Goal: Use online tool/utility: Use online tool/utility

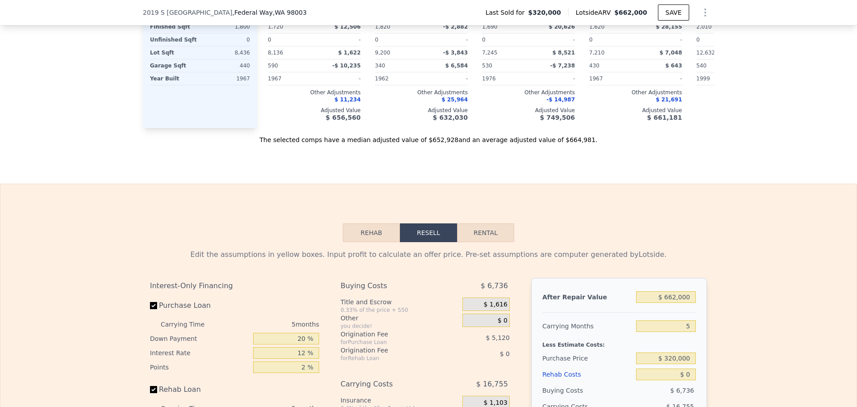
scroll to position [1187, 0]
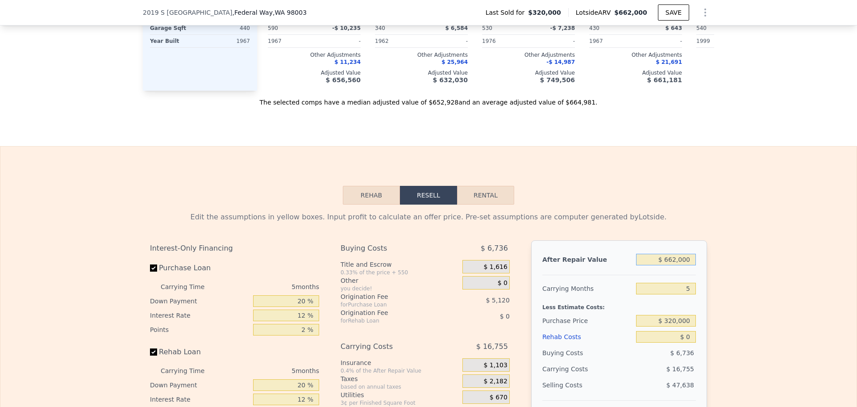
click at [676, 265] on input "$ 662,000" at bounding box center [666, 260] width 60 height 12
type input "$ 580,000"
type input "$ 194,840"
type input "$ 580,000"
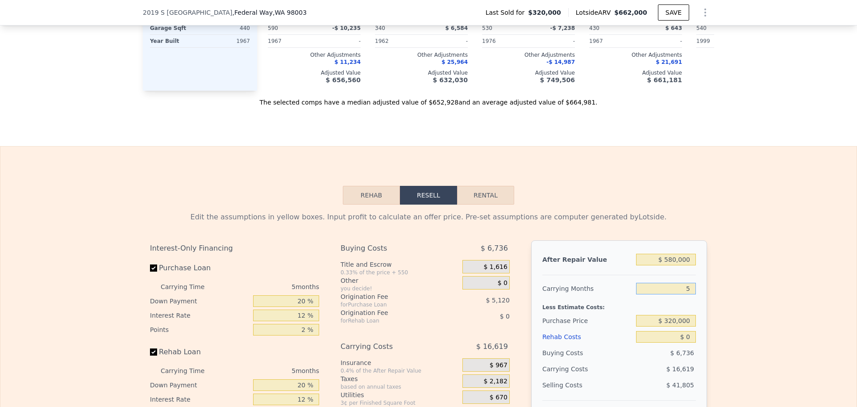
click at [687, 294] on input "5" at bounding box center [666, 289] width 60 height 12
type input "4"
type input "$ 198,164"
type input "4"
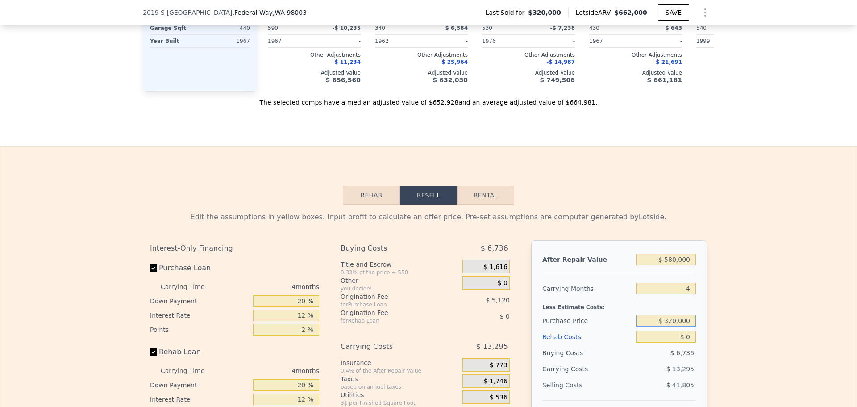
click at [683, 326] on input "$ 320,000" at bounding box center [666, 321] width 60 height 12
type input "$ 400,000"
click at [596, 329] on div "Purchase Price" at bounding box center [587, 320] width 90 height 16
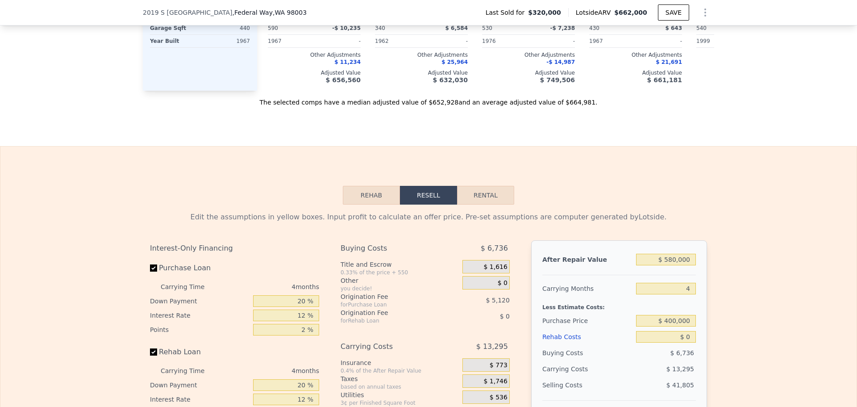
type input "$ 114,058"
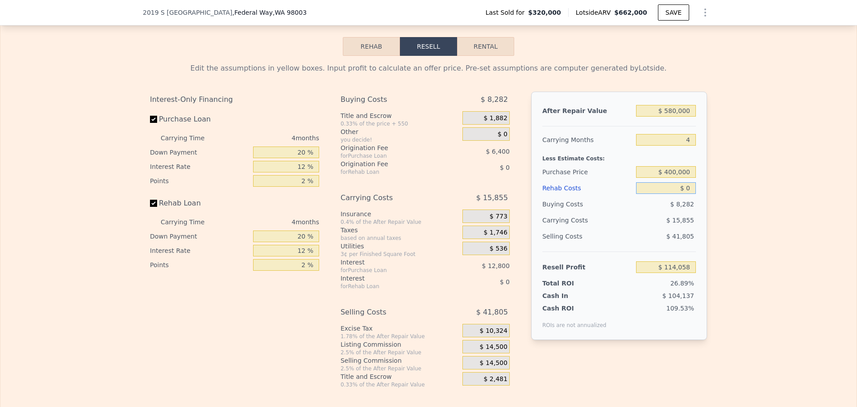
click at [683, 194] on input "$ 0" at bounding box center [666, 188] width 60 height 12
type input "$ 3"
type input "$ 114,055"
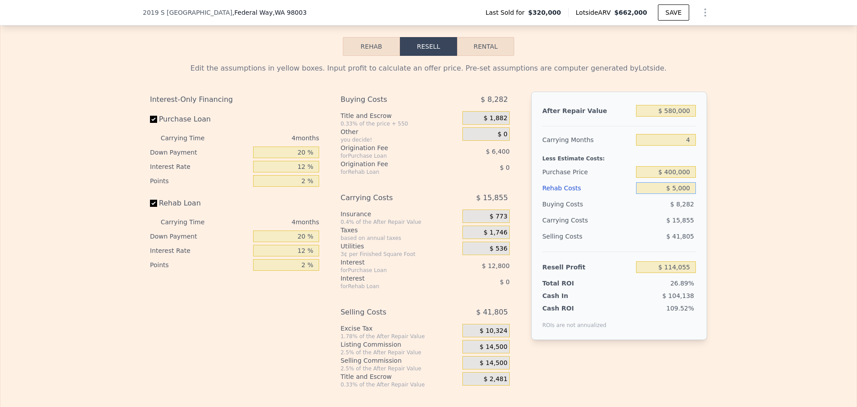
type input "$ 50,000"
type input "$ 61,658"
type input "$ 50,000"
click at [556, 287] on div "Total ROI" at bounding box center [570, 283] width 56 height 9
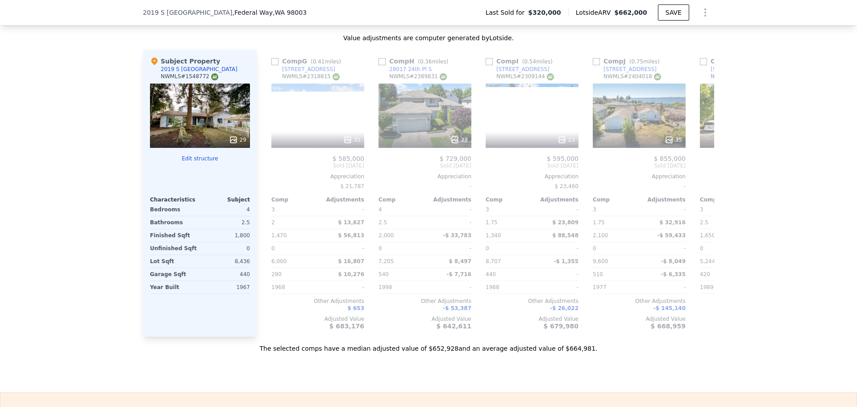
scroll to position [0, 650]
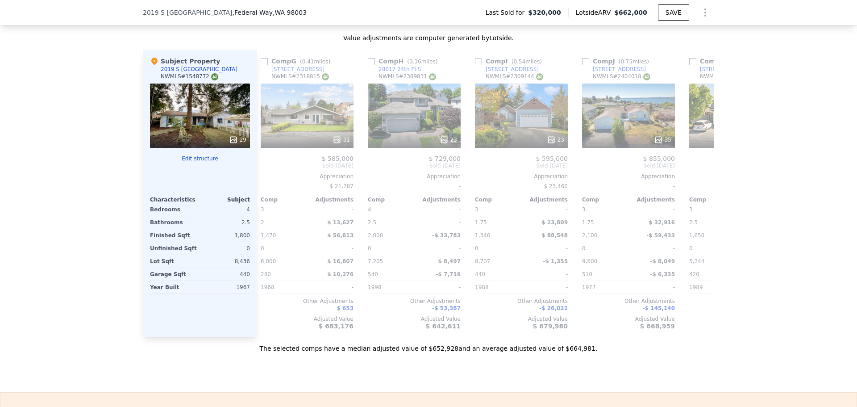
drag, startPoint x: 326, startPoint y: 344, endPoint x: 618, endPoint y: 369, distance: 293.1
click at [618, 369] on div "Sale Comps Rental Comps We found 12 sales that match your search Listings provi…" at bounding box center [428, 87] width 857 height 609
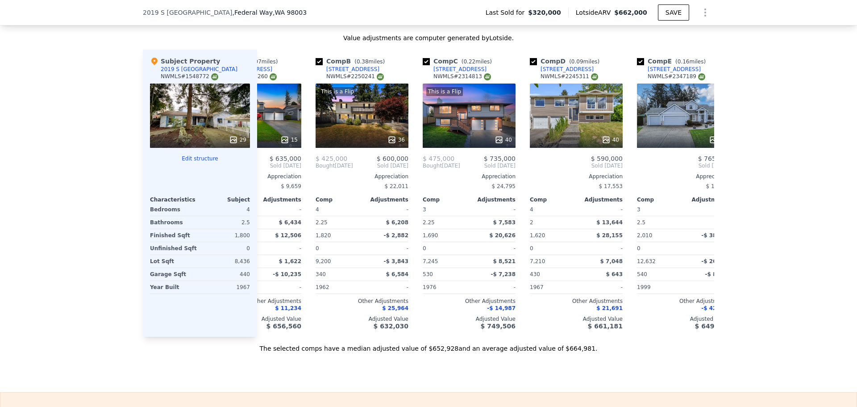
scroll to position [0, 0]
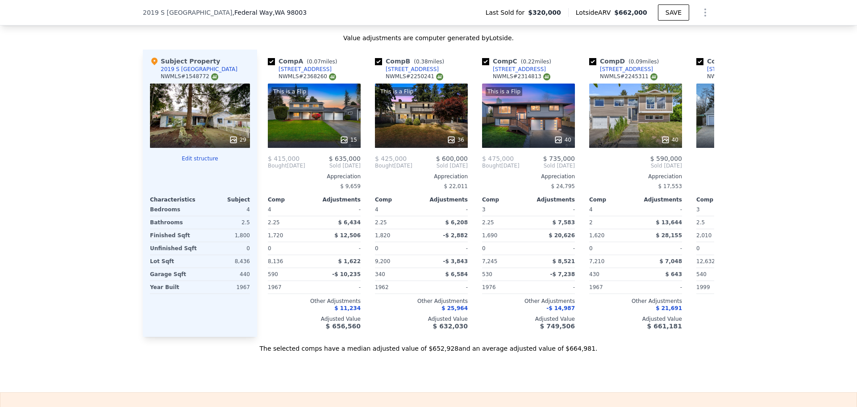
click at [29, 278] on div "We found 12 sales that match your search Listings provided by NWMLS Filters Map…" at bounding box center [428, 97] width 857 height 512
drag, startPoint x: 29, startPoint y: 278, endPoint x: 67, endPoint y: 301, distance: 44.1
click at [67, 301] on div "We found 12 sales that match your search Listings provided by NWMLS Filters Map…" at bounding box center [428, 97] width 857 height 512
click at [211, 122] on div "29" at bounding box center [200, 115] width 100 height 64
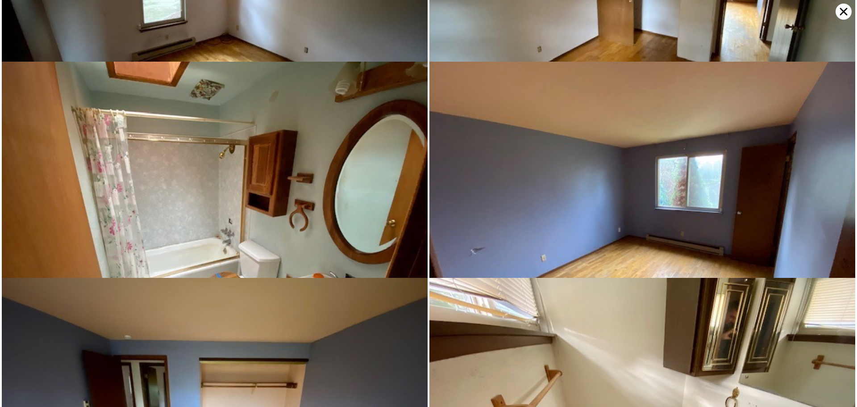
scroll to position [1945, 0]
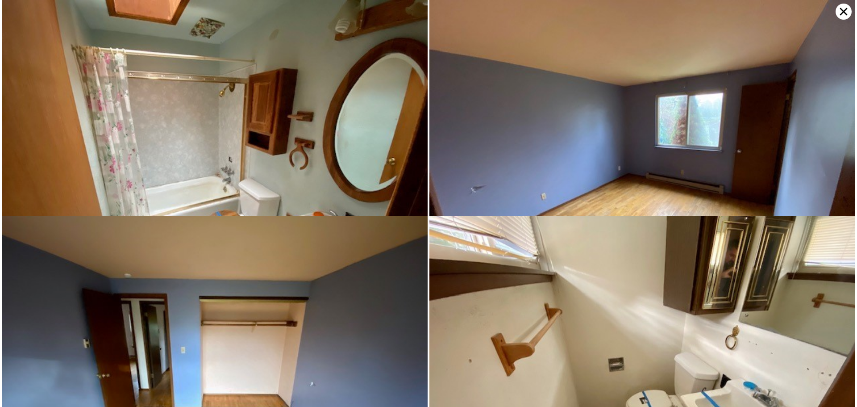
click at [838, 13] on icon at bounding box center [844, 12] width 16 height 16
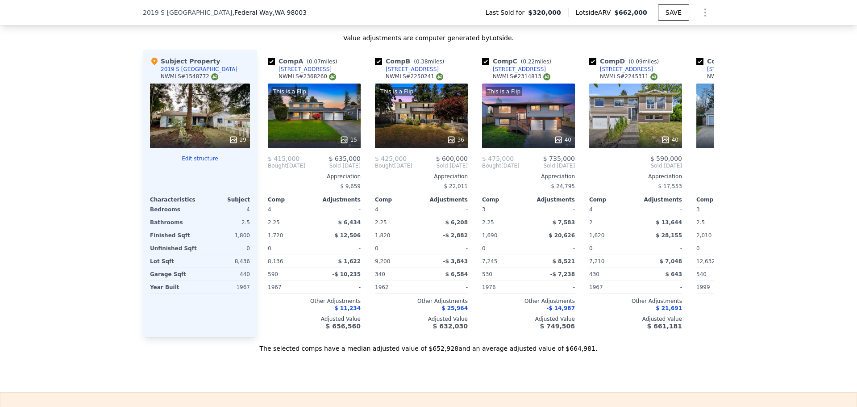
type input "$ 662,000"
type input "5"
type input "$ 0"
type input "$ 270,871"
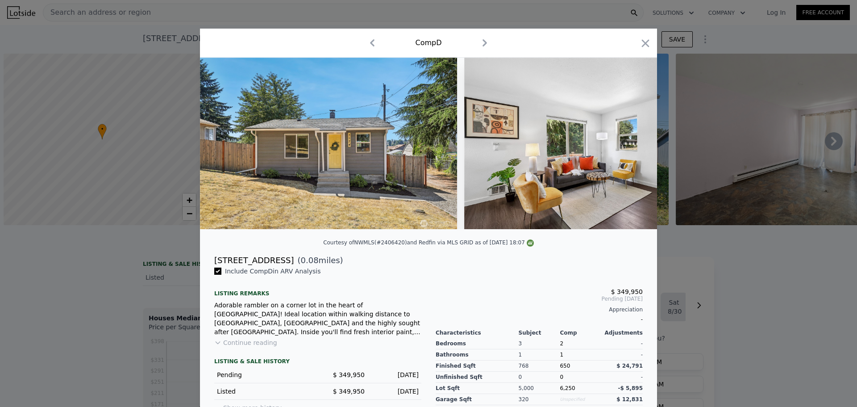
scroll to position [0, 4]
click at [634, 44] on div "Comp D" at bounding box center [428, 43] width 443 height 14
click at [642, 42] on icon "button" at bounding box center [646, 43] width 8 height 8
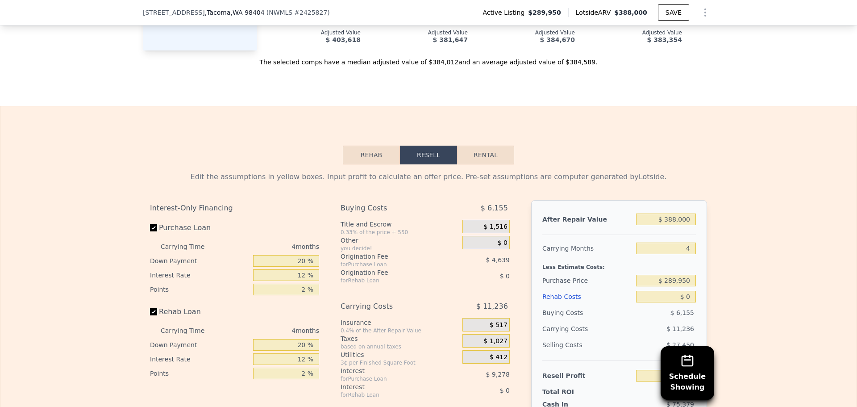
scroll to position [1336, 0]
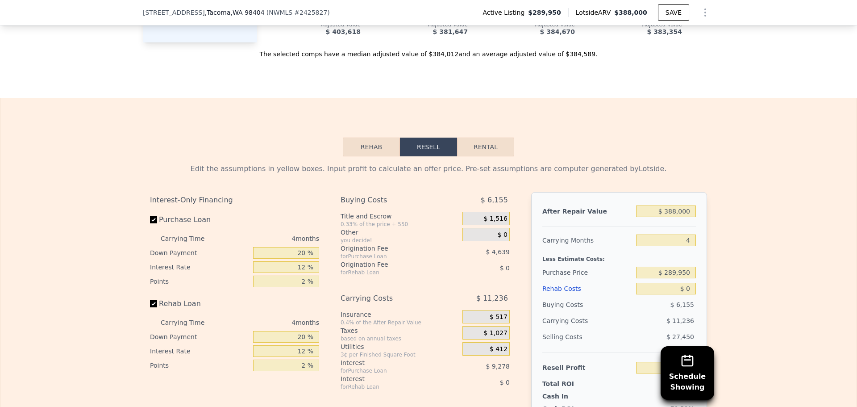
click at [474, 150] on div "Rehab Resell Rental Edit the assumptions in yellow boxes. Input profit to calcu…" at bounding box center [428, 313] width 857 height 430
click at [477, 156] on button "Rental" at bounding box center [485, 146] width 57 height 19
select select "30"
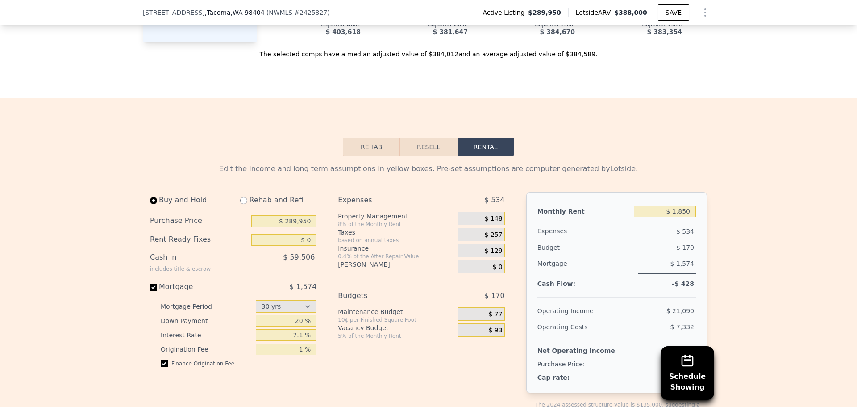
click at [358, 156] on button "Rehab" at bounding box center [371, 146] width 57 height 19
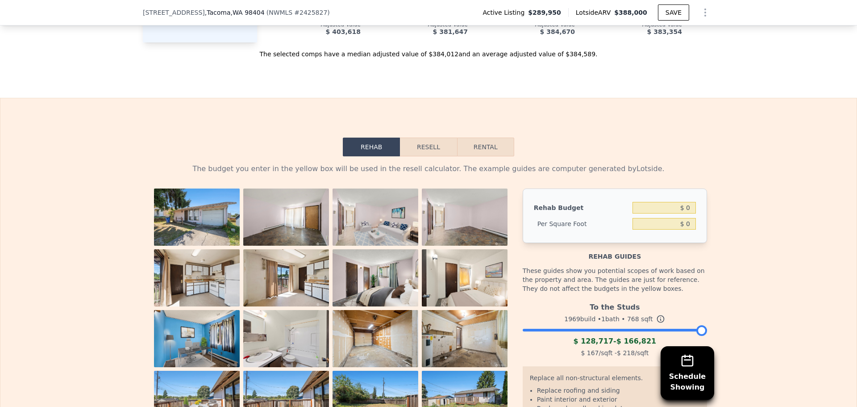
click at [477, 156] on button "Rental" at bounding box center [485, 146] width 57 height 19
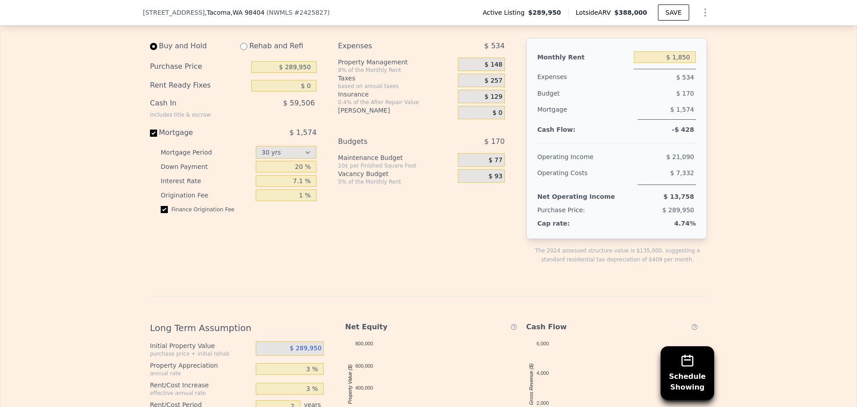
scroll to position [1485, 0]
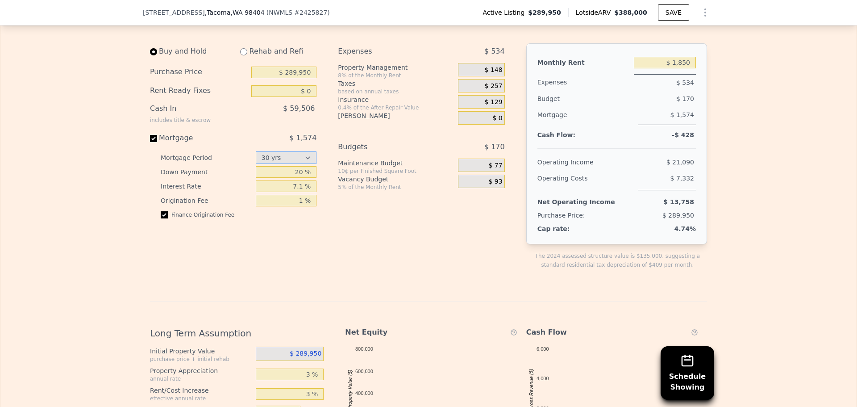
click at [285, 164] on select "15 yrs 30 yrs" at bounding box center [286, 157] width 61 height 12
click at [256, 164] on select "15 yrs 30 yrs" at bounding box center [286, 157] width 61 height 12
click at [290, 164] on select "15 yrs 30 yrs" at bounding box center [286, 157] width 61 height 12
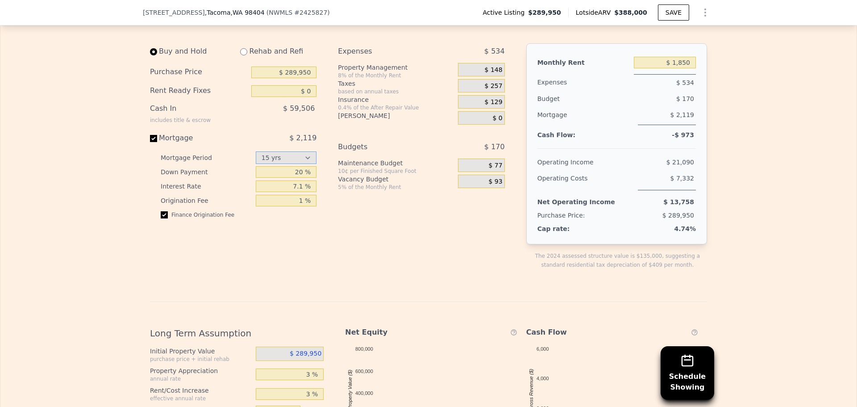
select select "30"
click at [256, 164] on select "15 yrs 30 yrs" at bounding box center [286, 157] width 61 height 12
click at [303, 78] on input "$ 289,950" at bounding box center [283, 73] width 65 height 12
type input "$ 300,000"
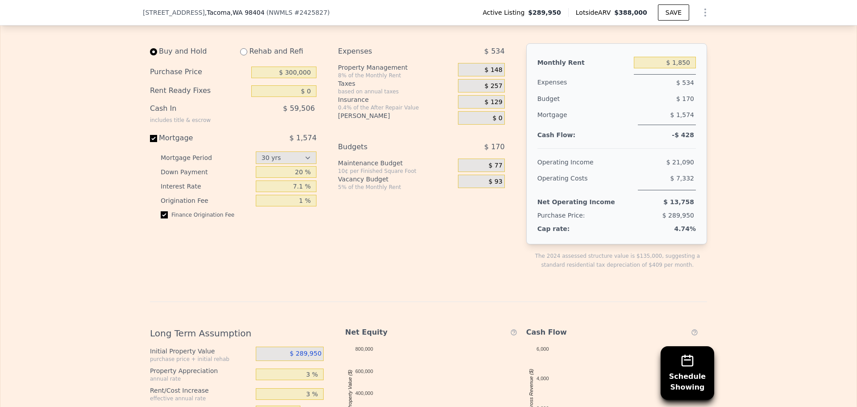
click at [325, 200] on div "Buy and Hold Rehab and Refi Purchase Price $ 300,000 Rent Ready Fixes $ 0 Cash …" at bounding box center [331, 163] width 362 height 240
click at [298, 178] on input "20 %" at bounding box center [286, 172] width 61 height 12
click at [295, 178] on input "40 %" at bounding box center [286, 172] width 61 height 12
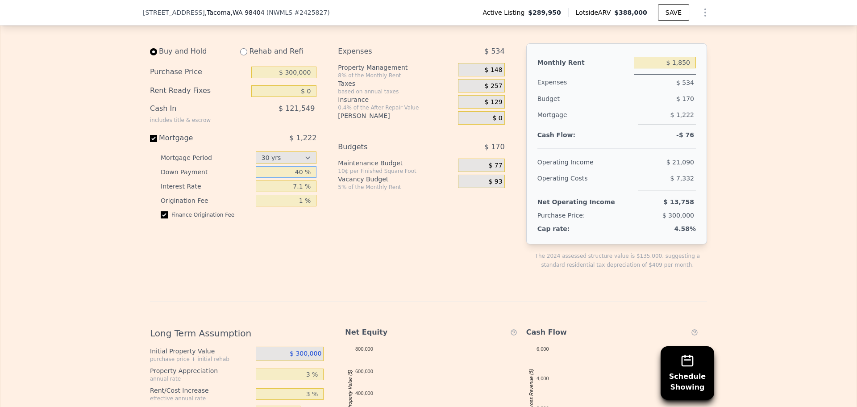
click at [295, 178] on input "40 %" at bounding box center [286, 172] width 61 height 12
click at [302, 178] on input "10 %" at bounding box center [286, 172] width 61 height 12
click at [297, 178] on input "10 %" at bounding box center [286, 172] width 61 height 12
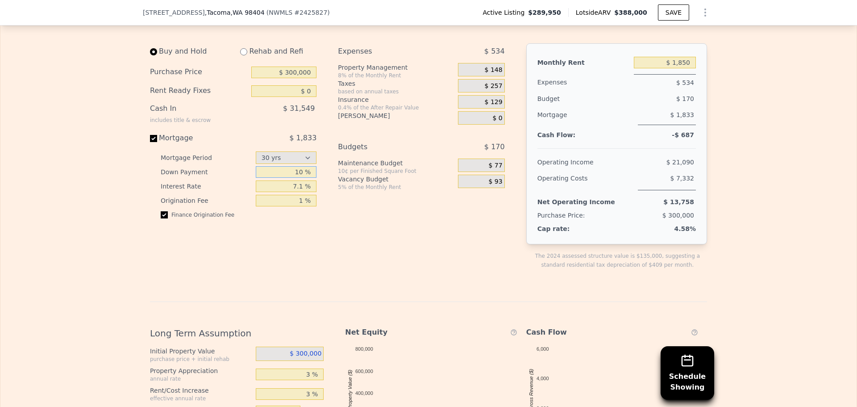
click at [297, 178] on input "10 %" at bounding box center [286, 172] width 61 height 12
type input "0 %"
click at [295, 192] on input "7.1 %" at bounding box center [286, 186] width 61 height 12
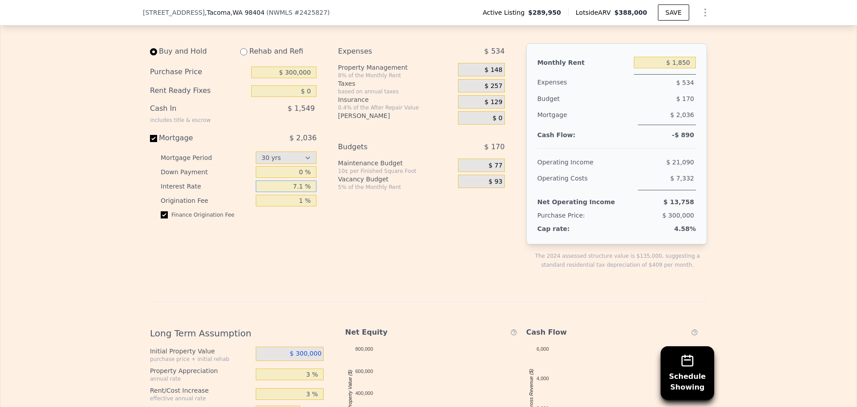
click at [295, 192] on input "7.1 %" at bounding box center [286, 186] width 61 height 12
click at [301, 192] on input "5 %" at bounding box center [286, 186] width 61 height 12
click at [300, 192] on input "2 %" at bounding box center [286, 186] width 61 height 12
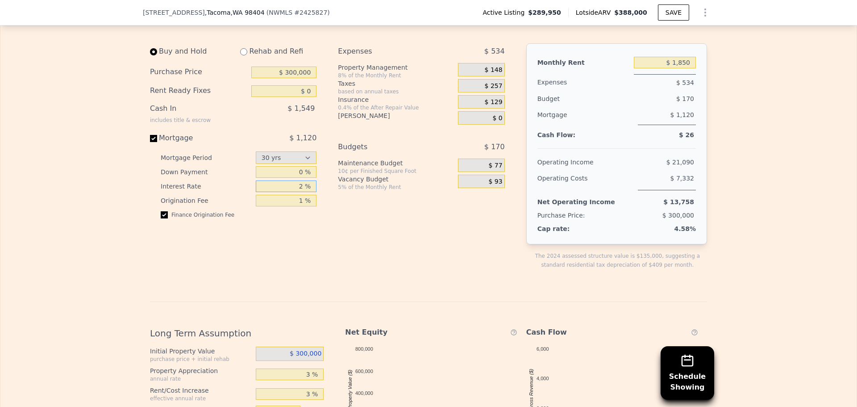
click at [300, 192] on input "2 %" at bounding box center [286, 186] width 61 height 12
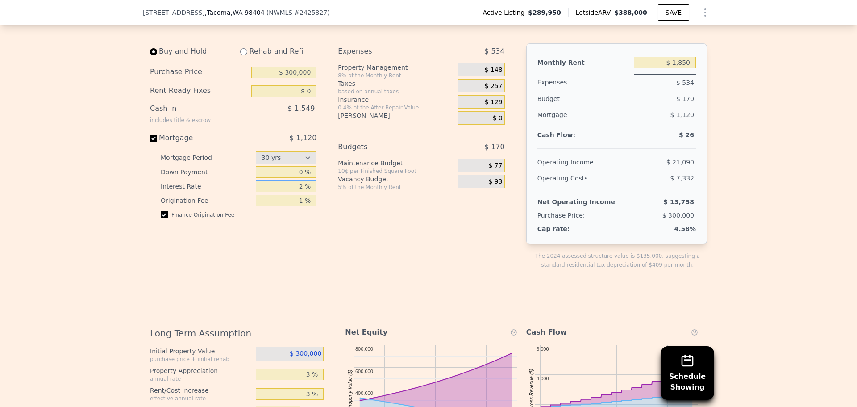
type input "2 %"
click at [302, 178] on input "0 %" at bounding box center [286, 172] width 61 height 12
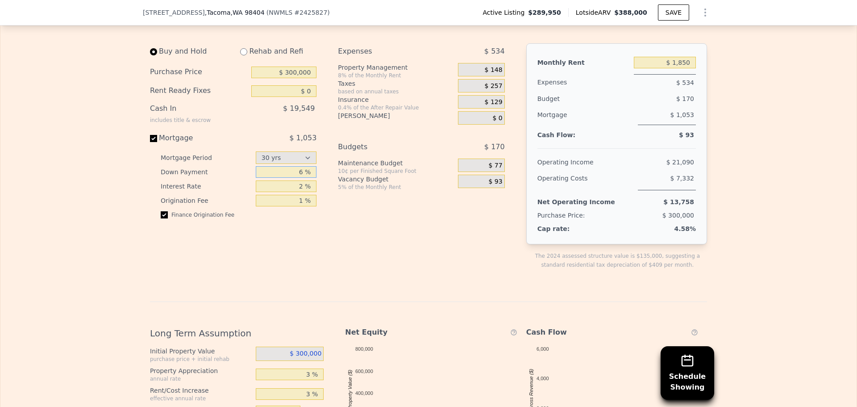
type input "6 %"
click at [312, 225] on div "Finance Origination Fee" at bounding box center [239, 218] width 156 height 14
click at [293, 192] on input "2 %" at bounding box center [286, 186] width 61 height 12
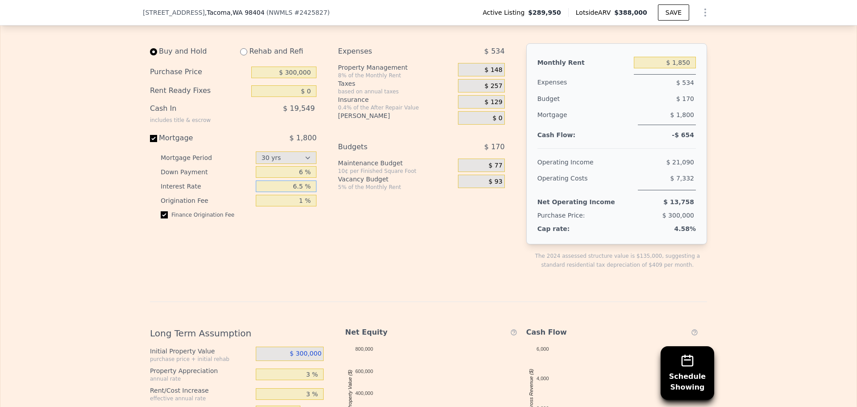
type input "6.5 %"
click at [326, 220] on div "Buy and Hold Rehab and Refi Purchase Price $ 300,000 Rent Ready Fixes $ 0 Cash …" at bounding box center [331, 163] width 362 height 240
click at [297, 178] on input "6 %" at bounding box center [286, 172] width 61 height 12
type input "3 %"
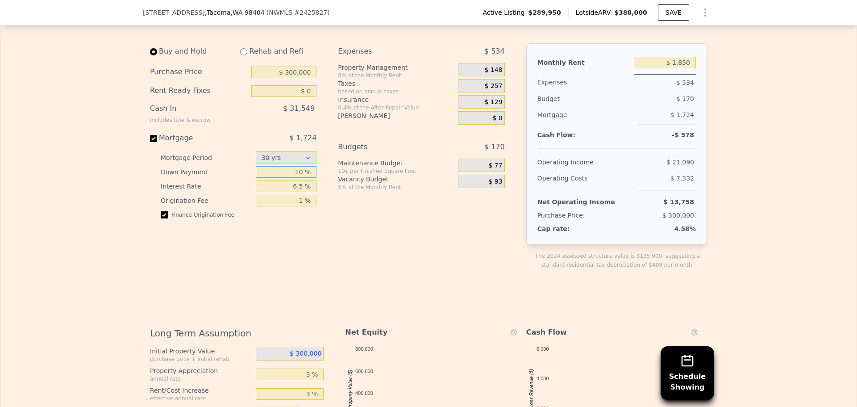
type input "1 %"
type input "5 %"
type input "2 %"
type input "1 %"
type input "0 %"
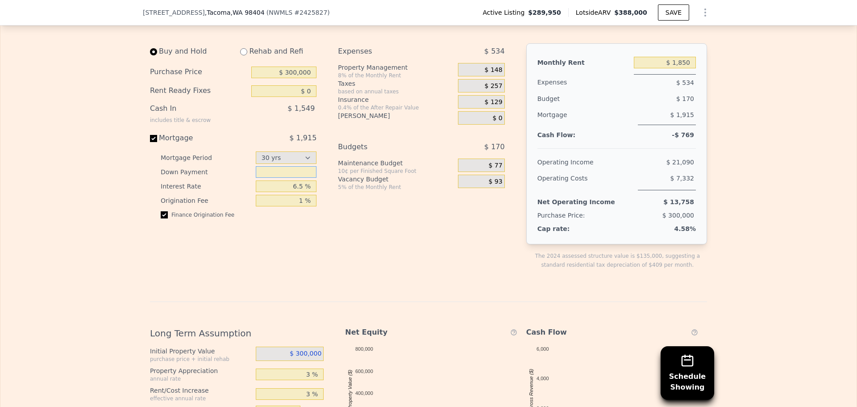
type input "5 %"
type input "0 %"
type input "5 %"
type input "2 %"
type input "1 %"
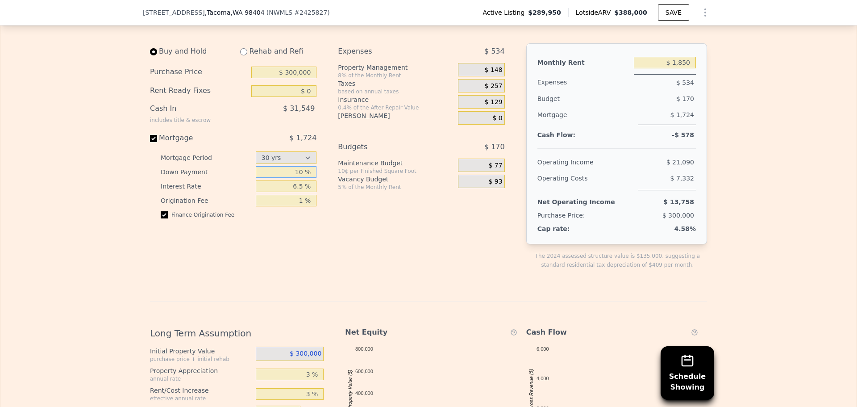
type input "10 %"
click at [294, 192] on input "6.5 %" at bounding box center [286, 186] width 61 height 12
type input "0 %"
type input "6 %"
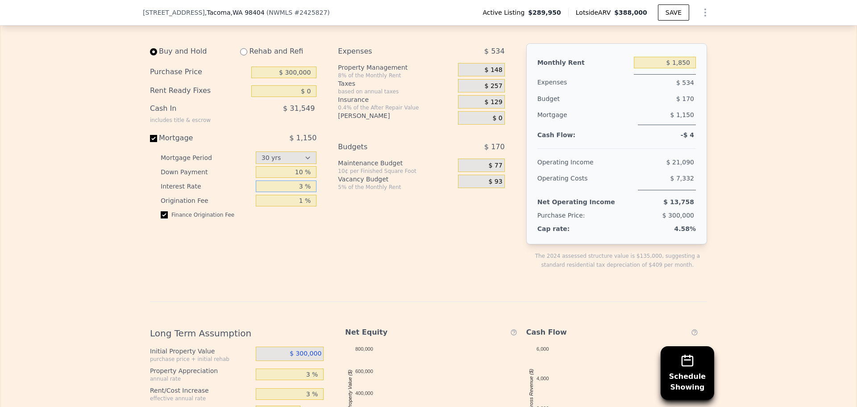
type input "3 %"
click at [295, 192] on input "3 %" at bounding box center [286, 186] width 61 height 12
click at [296, 192] on input "3 %" at bounding box center [286, 186] width 61 height 12
type input "6 %"
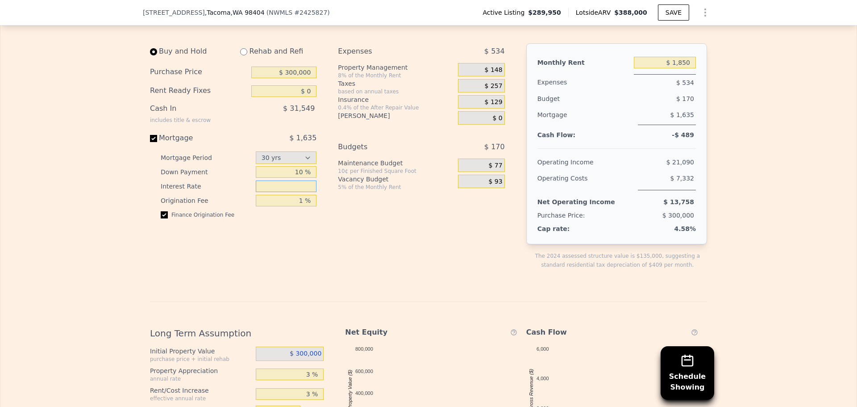
type input "3 %"
type input "4 %"
type input "5 %"
type input "6 %"
type input "3 %"
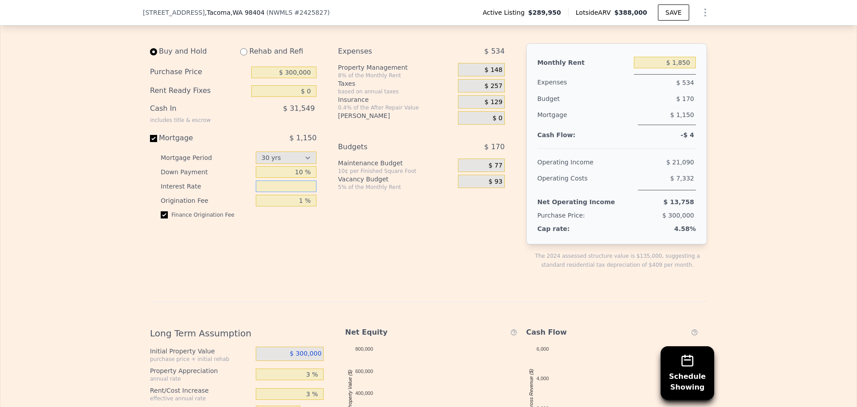
type input "4 %"
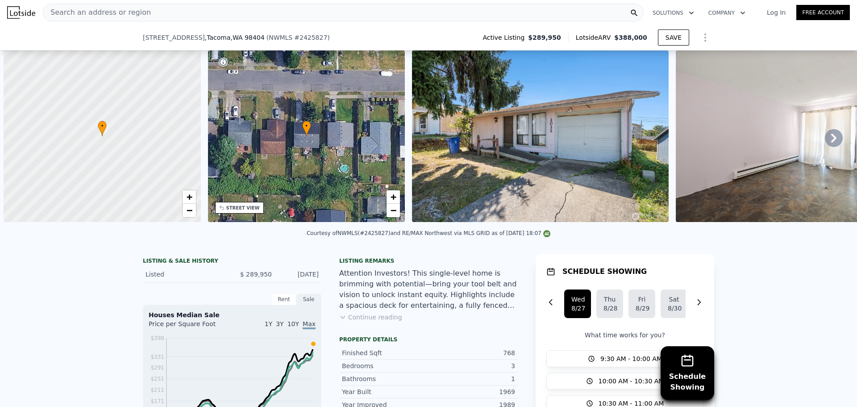
select select "30"
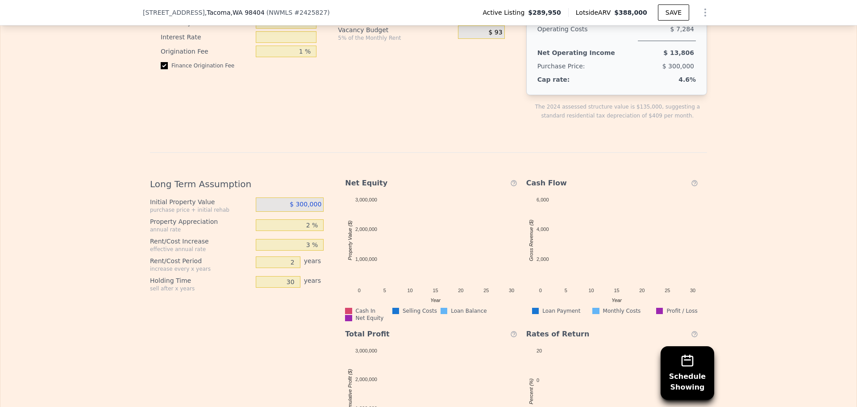
type input "2 %"
